Goal: Information Seeking & Learning: Learn about a topic

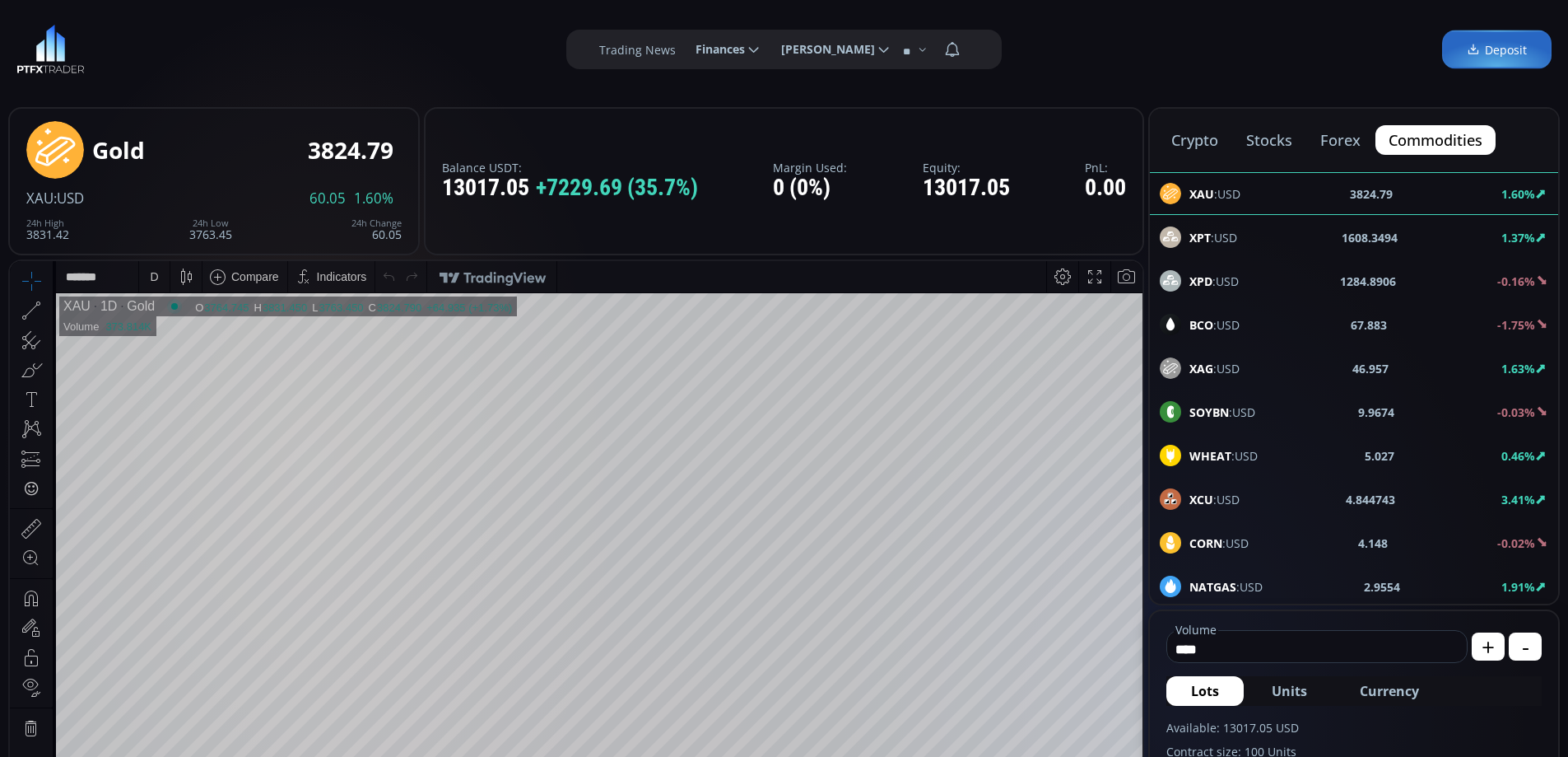
click at [1191, 137] on button "crypto" at bounding box center [1194, 140] width 73 height 30
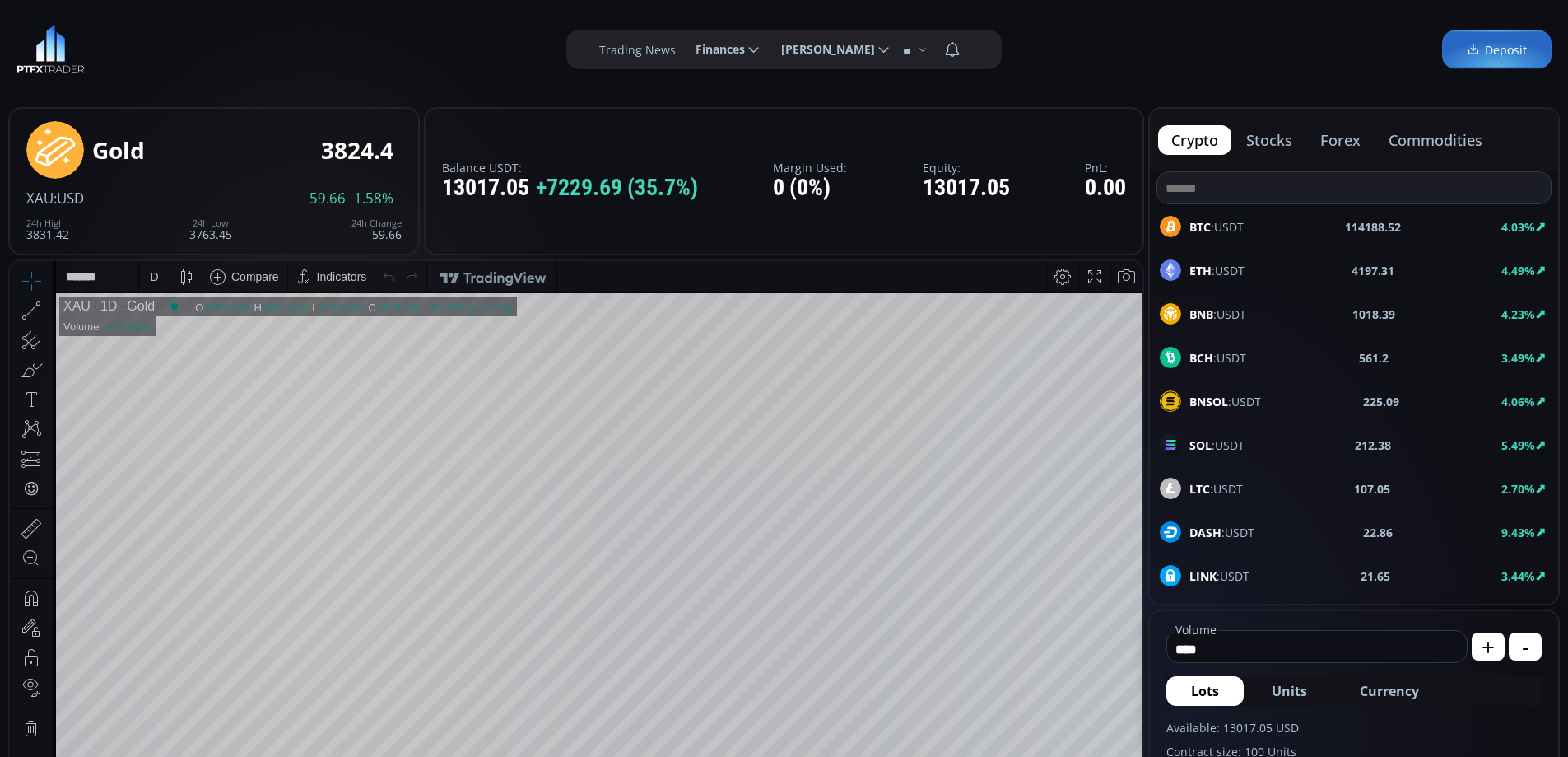
click at [1226, 227] on span "BTC :USDT" at bounding box center [1216, 226] width 54 height 17
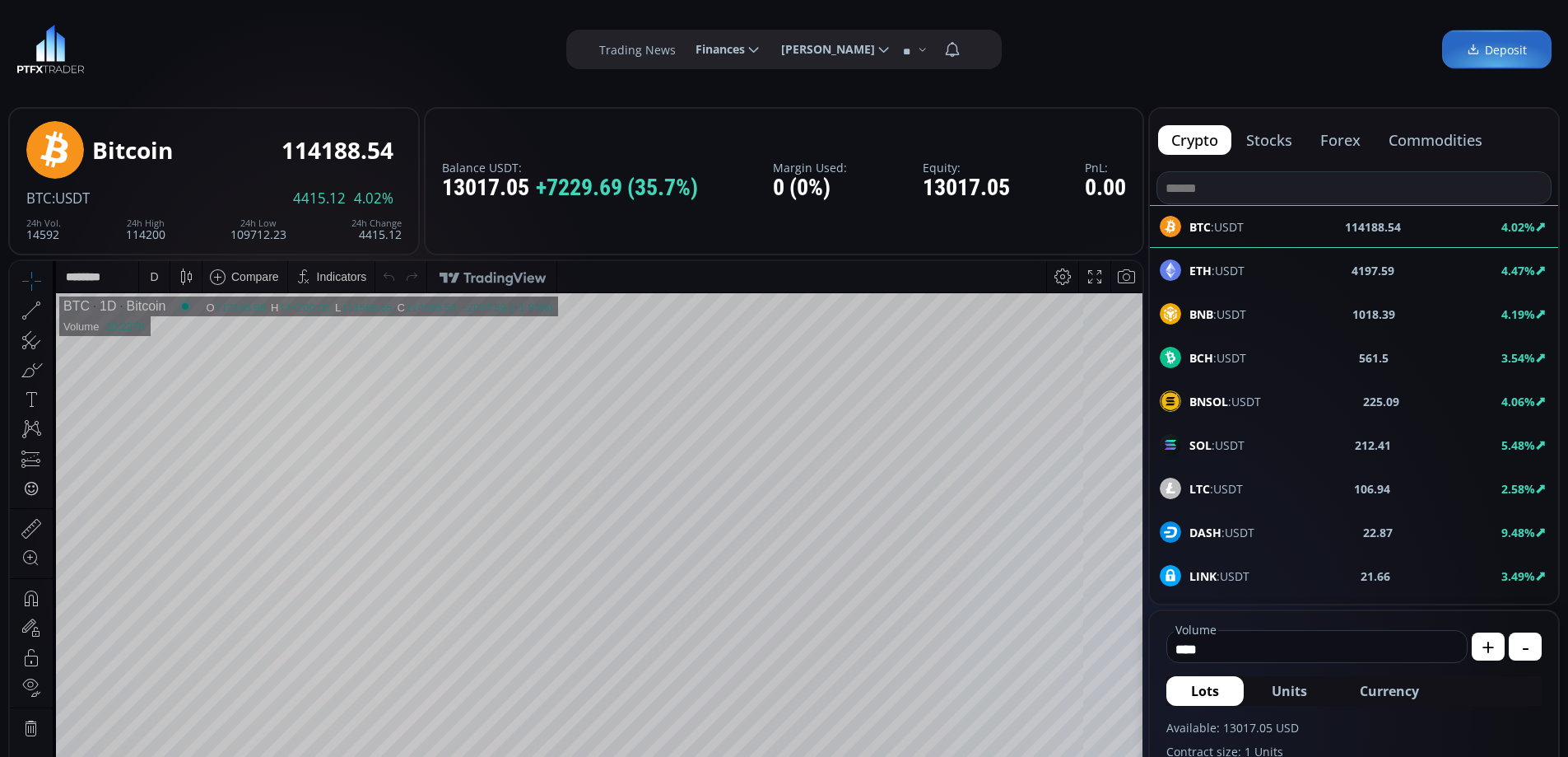
click at [152, 274] on div "D" at bounding box center [154, 276] width 8 height 13
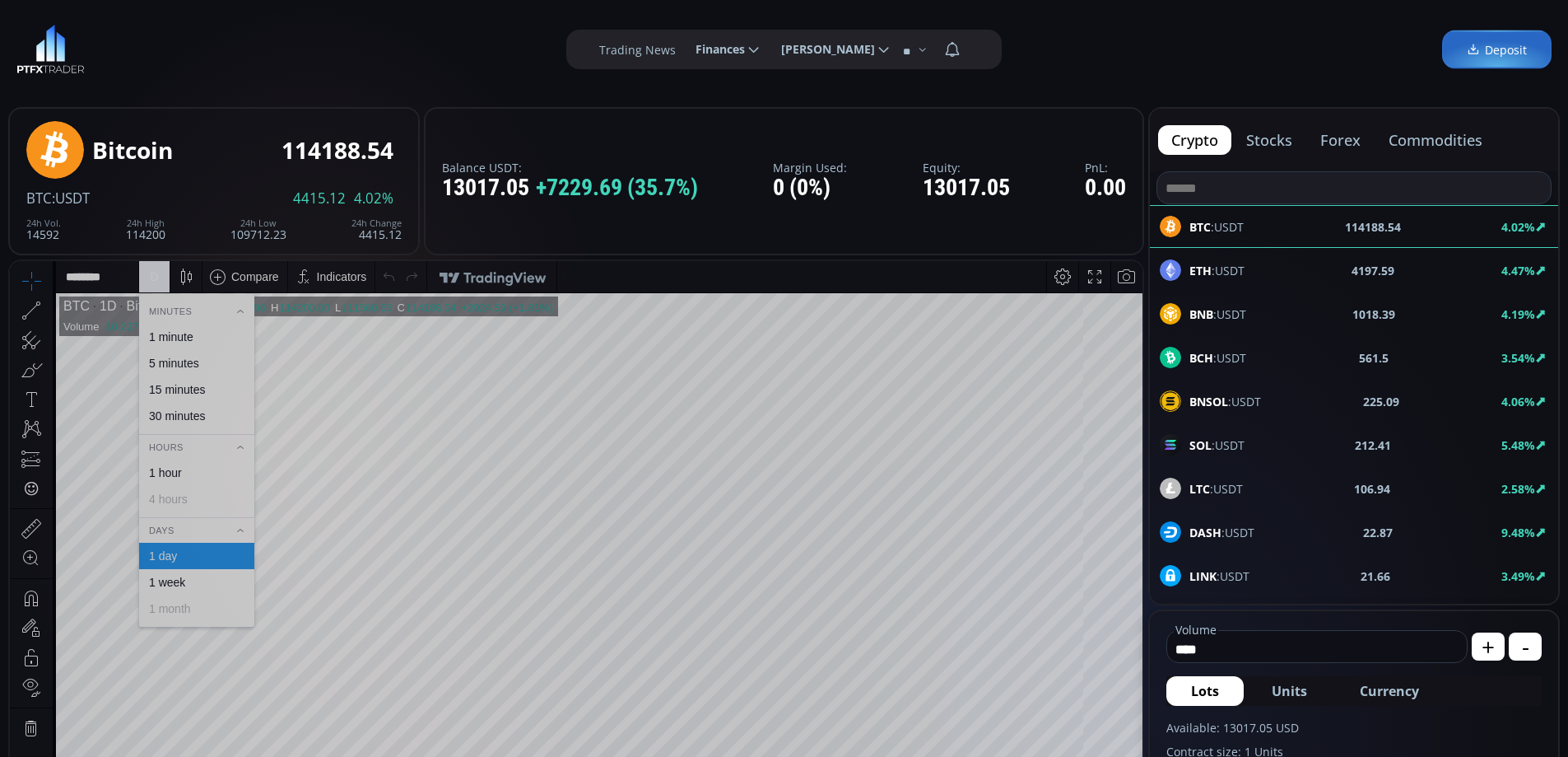
click at [183, 474] on div "1 hour" at bounding box center [196, 472] width 101 height 13
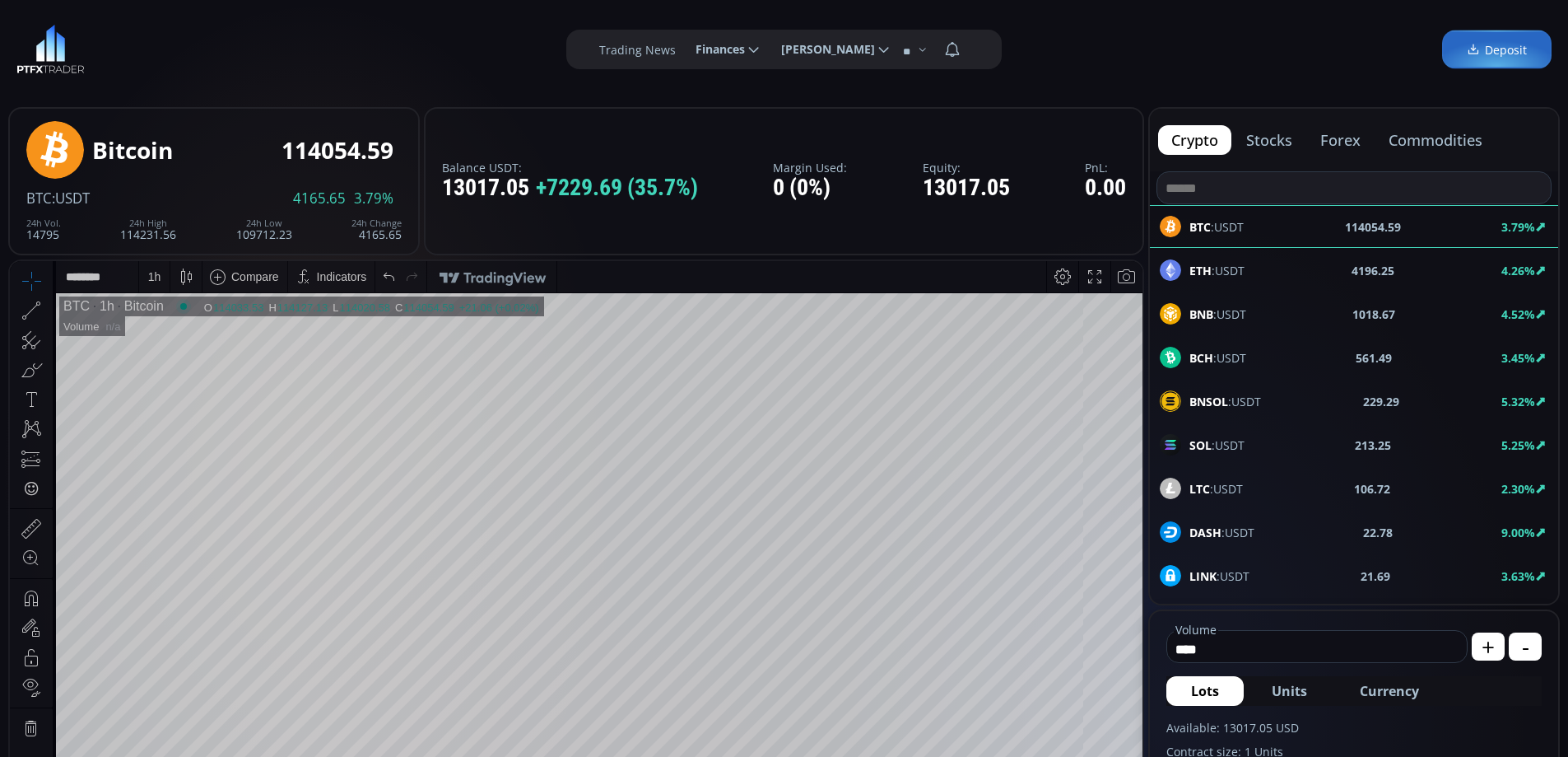
scroll to position [229, 0]
